Goal: Communication & Community: Participate in discussion

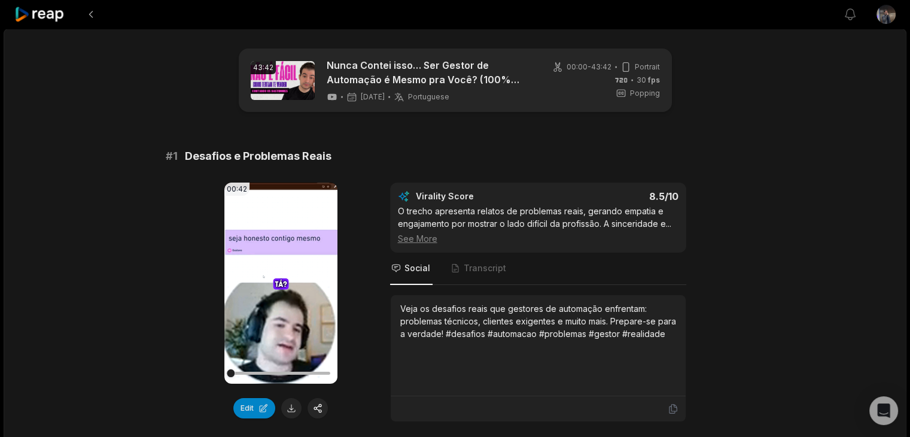
click at [43, 16] on icon at bounding box center [39, 15] width 51 height 16
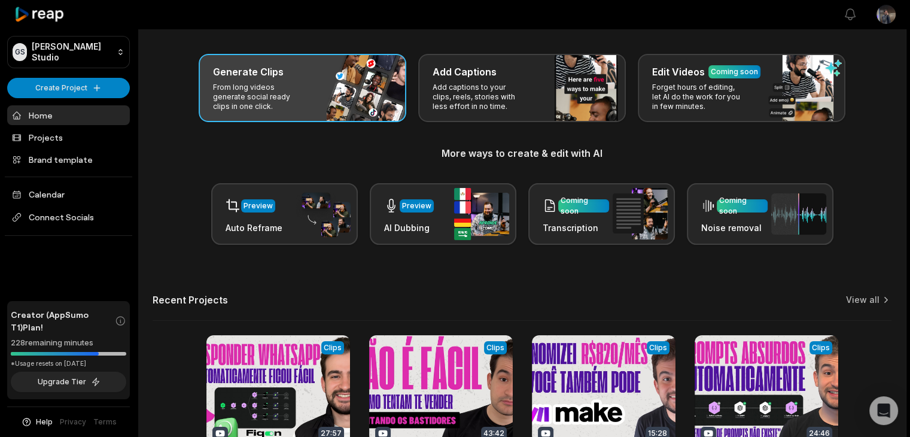
scroll to position [160, 0]
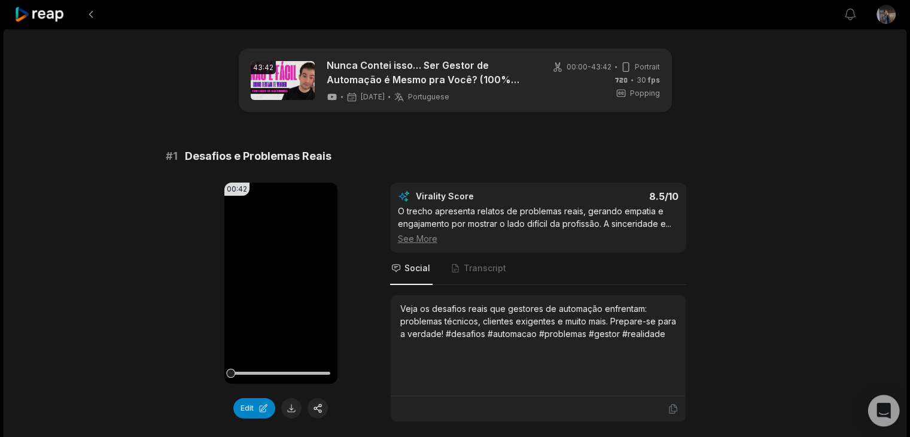
click at [880, 408] on icon "Open Intercom Messenger" at bounding box center [884, 411] width 14 height 16
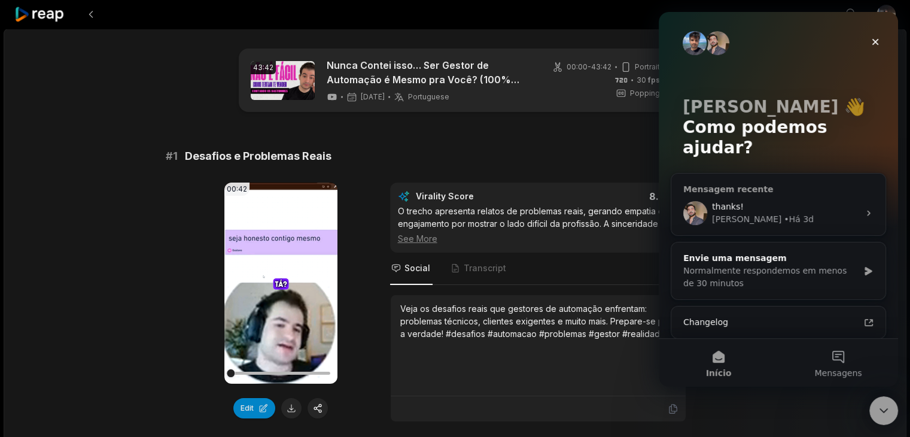
click at [774, 191] on div "thanks! Sam • Há 3d" at bounding box center [778, 213] width 214 height 44
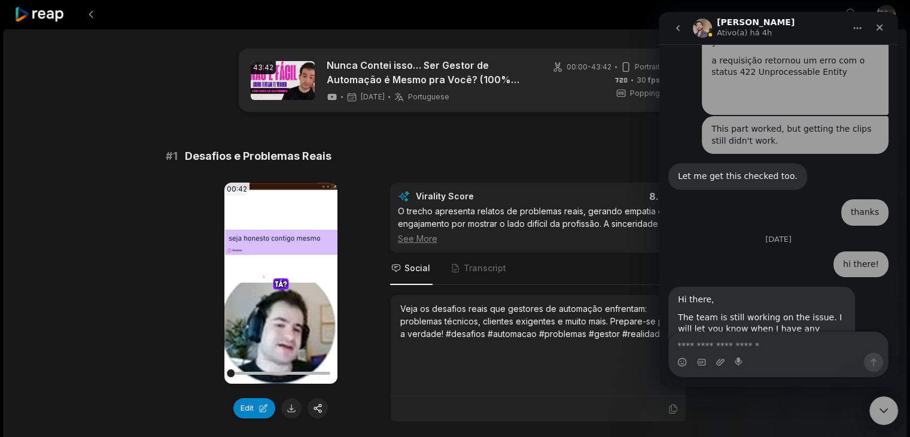
click at [786, 343] on textarea "Envie uma mensagem..." at bounding box center [778, 342] width 219 height 20
type textarea "*********"
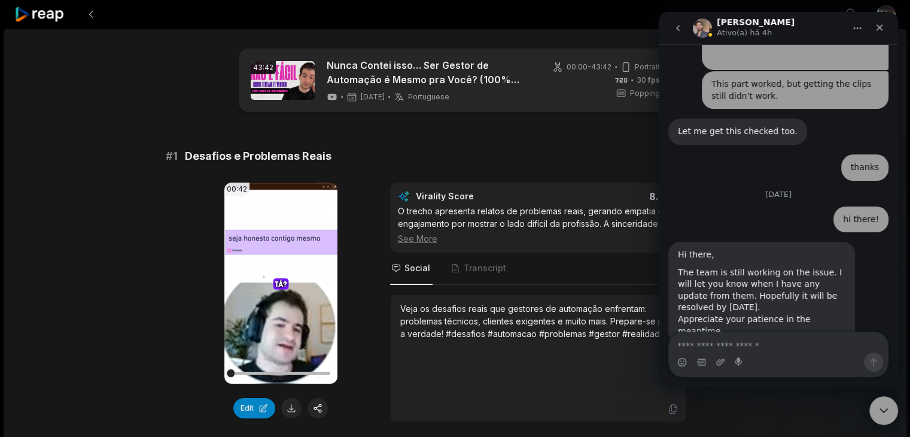
scroll to position [1812, 0]
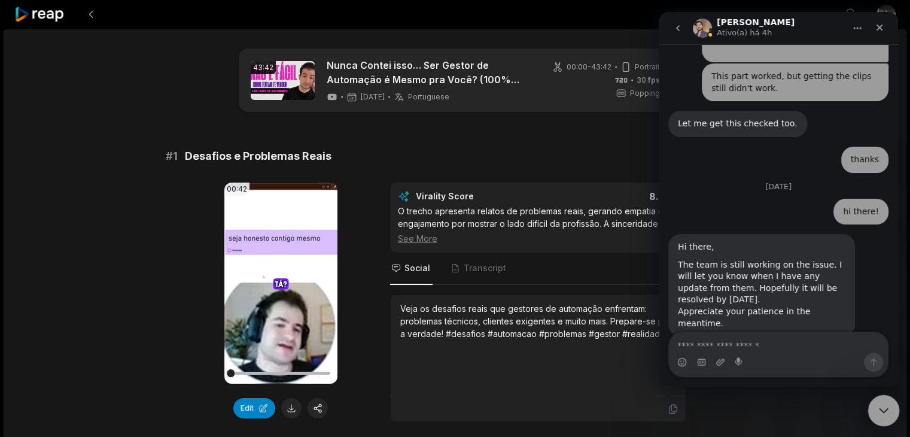
click at [889, 404] on icon "Encerramento do Messenger da Intercom" at bounding box center [882, 409] width 14 height 14
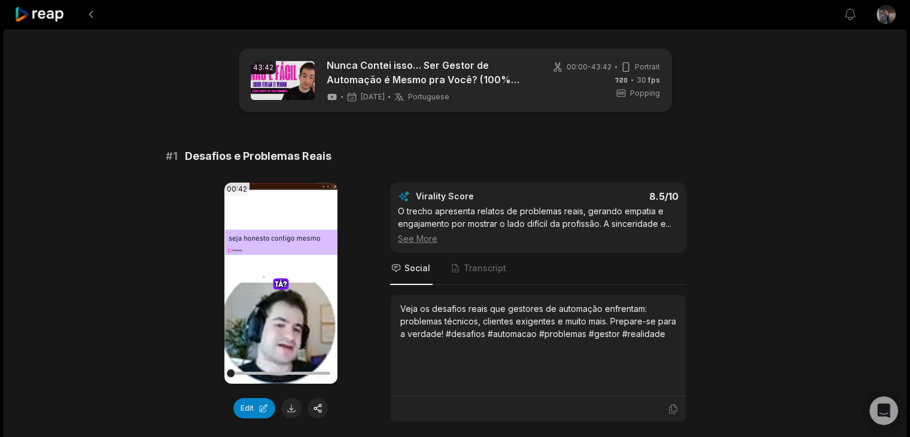
click at [33, 8] on icon at bounding box center [39, 15] width 51 height 16
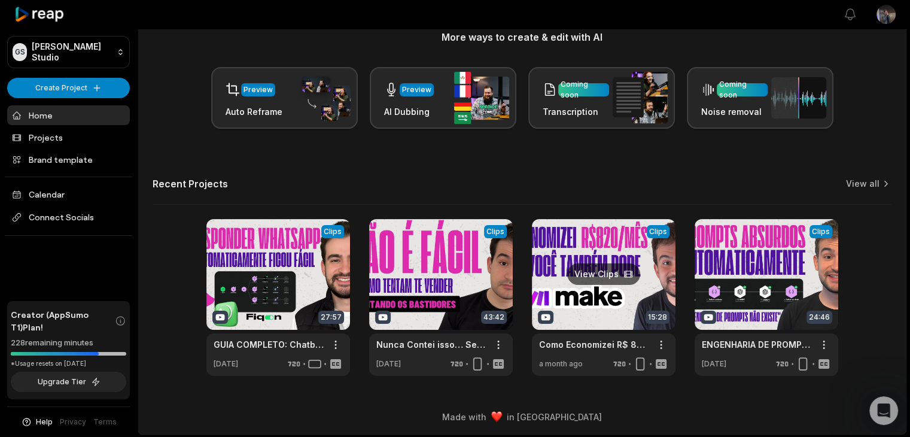
scroll to position [160, 0]
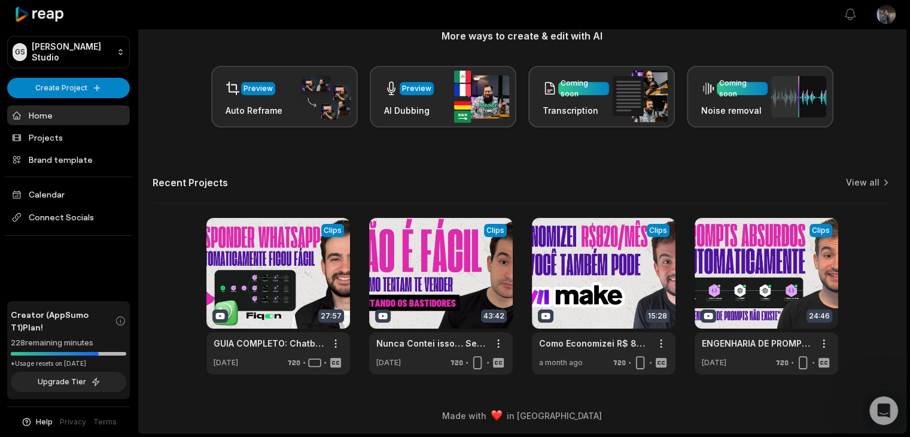
scroll to position [1812, 0]
